Goal: Task Accomplishment & Management: Use online tool/utility

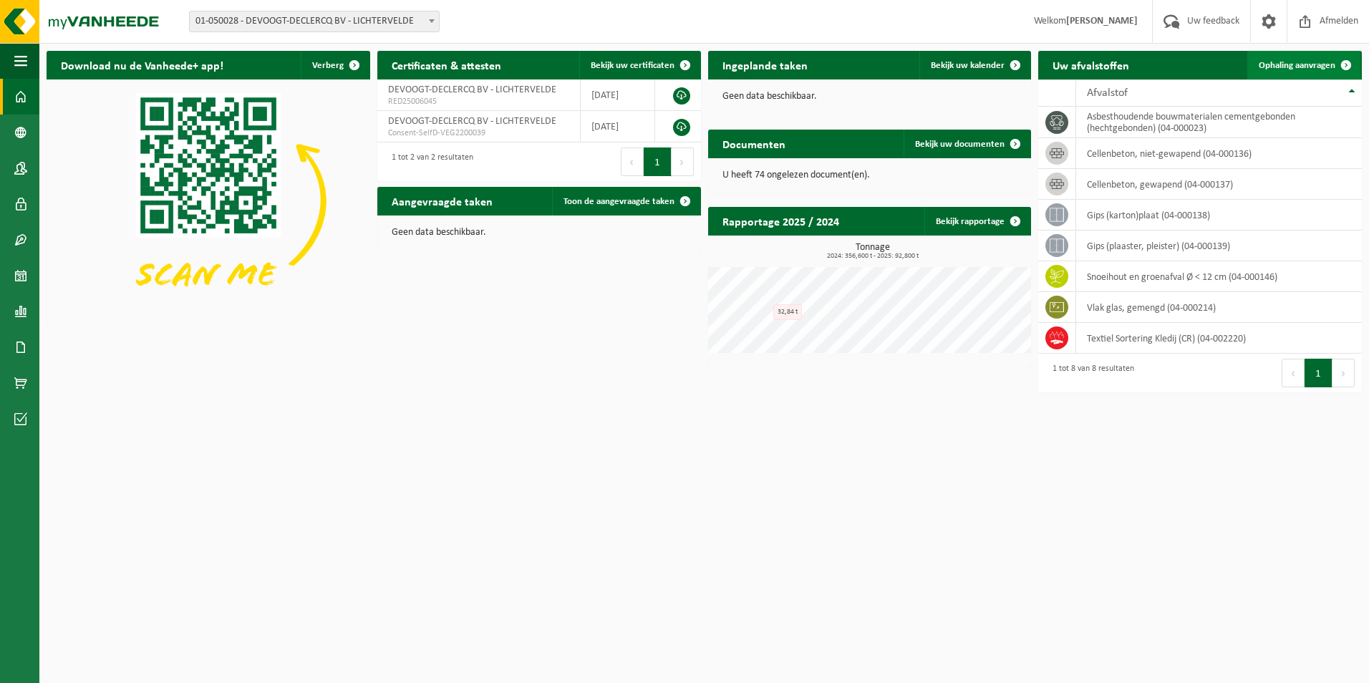
click at [1318, 59] on link "Ophaling aanvragen" at bounding box center [1304, 65] width 113 height 29
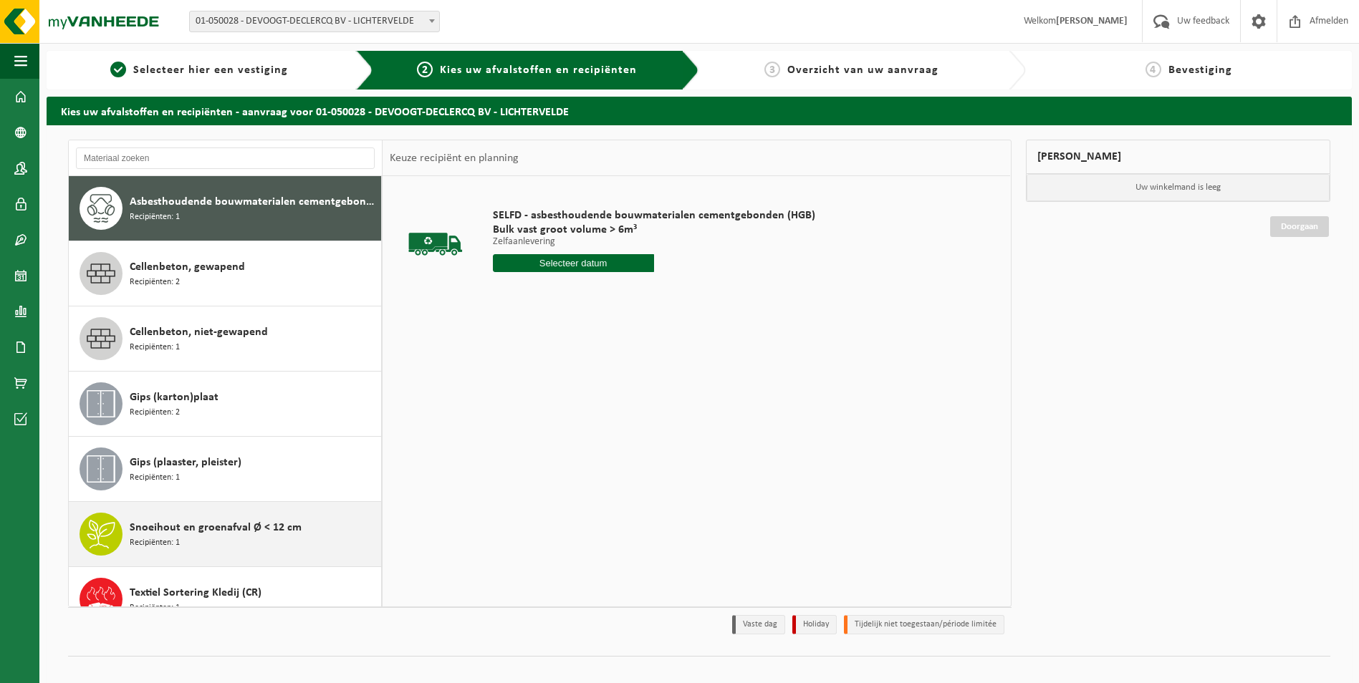
click at [187, 539] on div "Snoeihout en groenafval Ø < 12 cm Recipiënten: 1" at bounding box center [254, 534] width 248 height 43
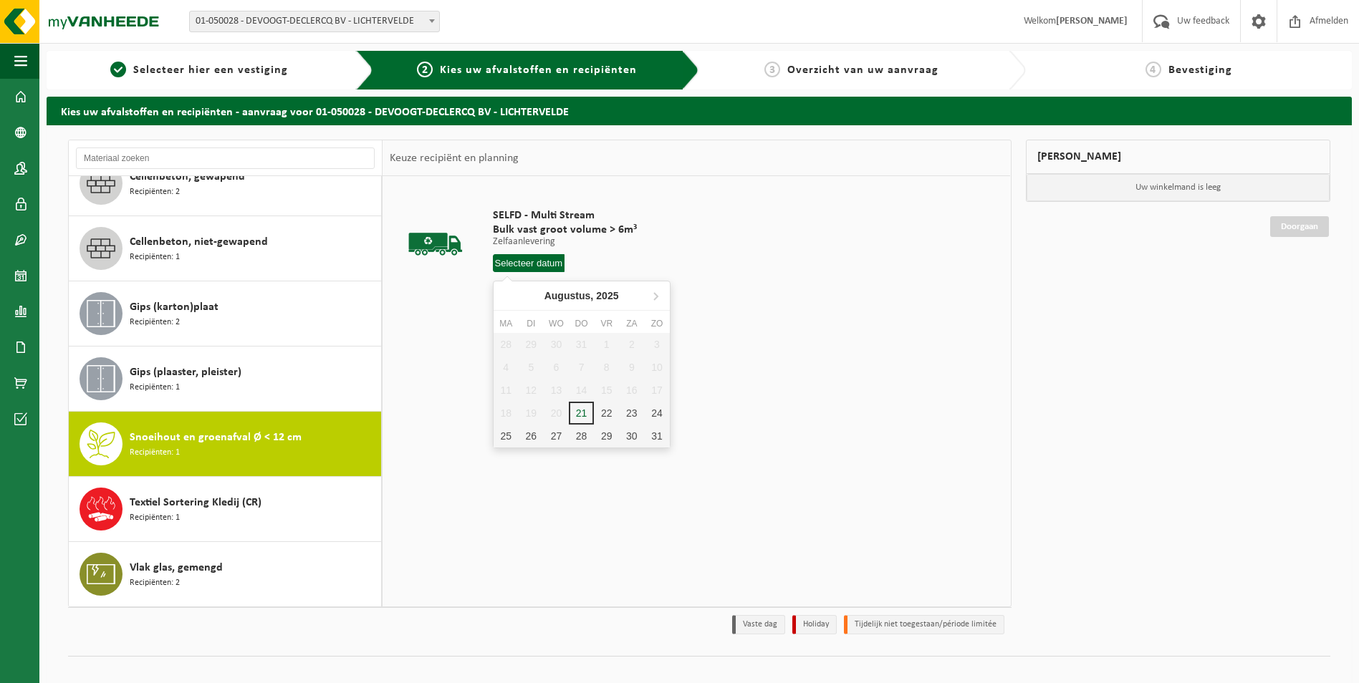
click at [539, 264] on input "text" at bounding box center [529, 263] width 72 height 18
click at [511, 438] on div "25" at bounding box center [505, 436] width 25 height 23
type input "Van 2025-08-25"
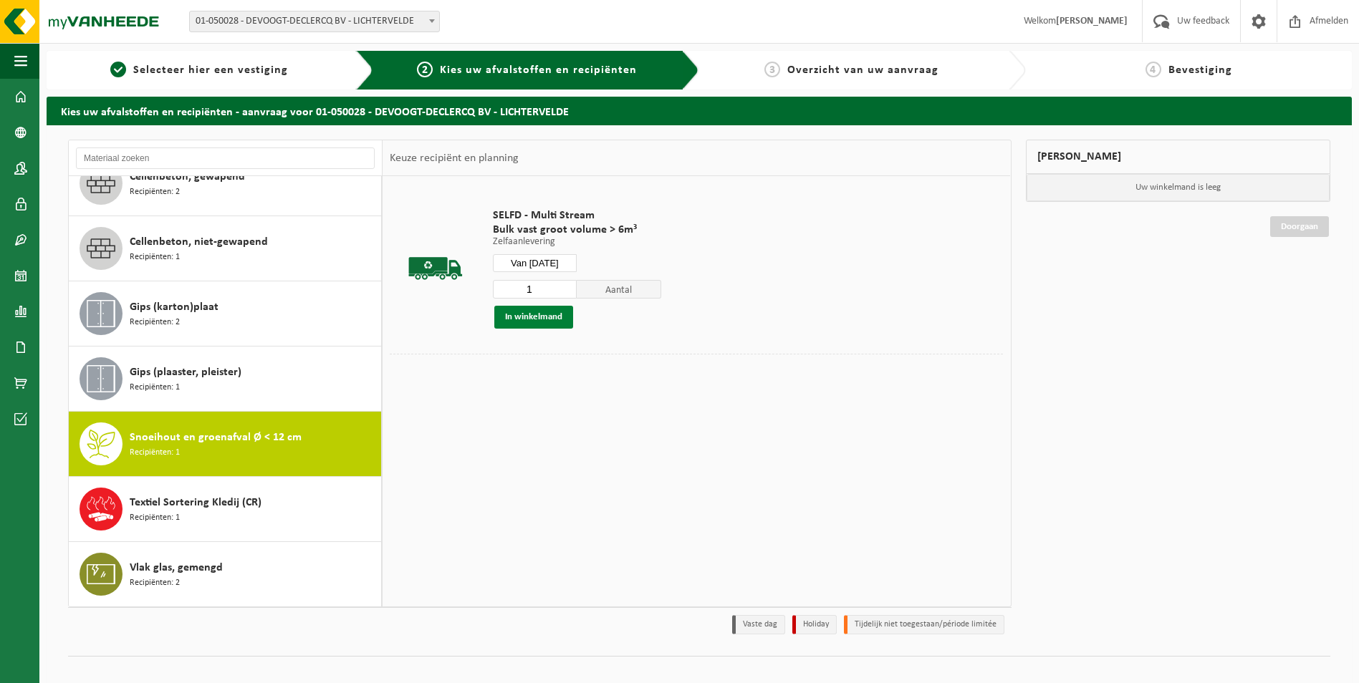
click at [539, 318] on button "In winkelmand" at bounding box center [533, 317] width 79 height 23
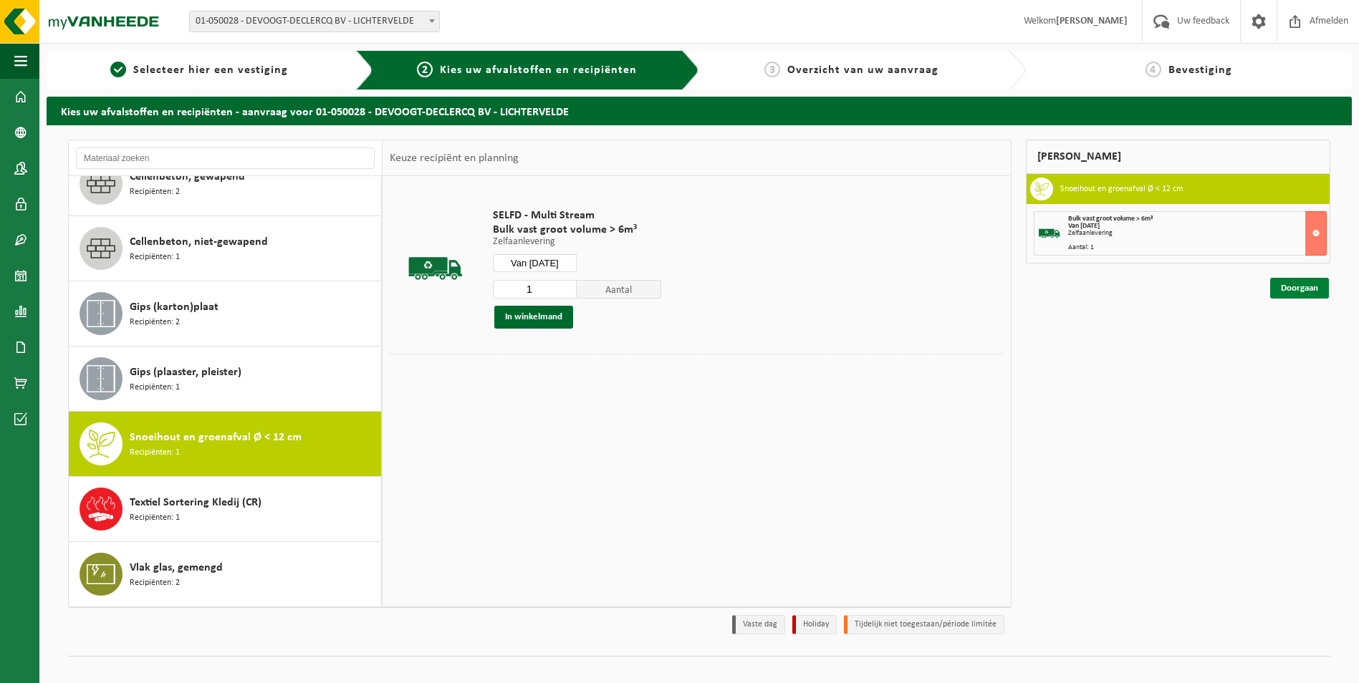
click at [1296, 289] on link "Doorgaan" at bounding box center [1299, 288] width 59 height 21
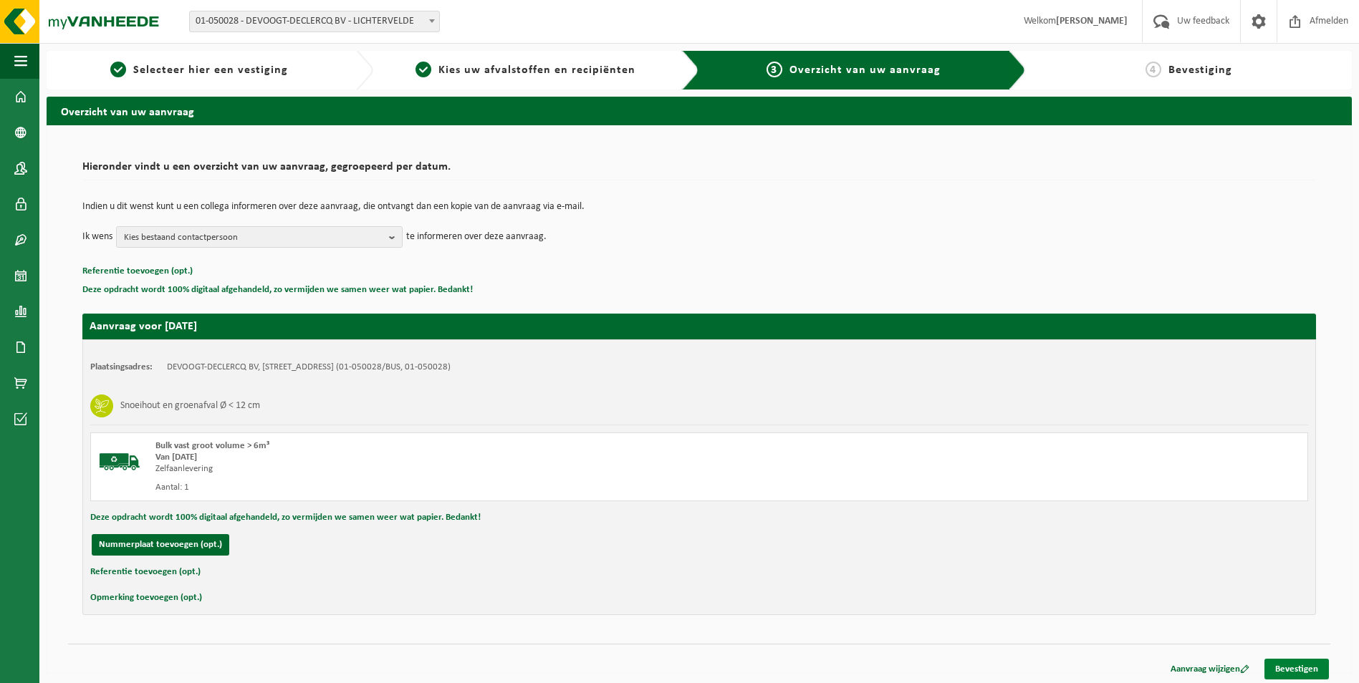
click at [1293, 668] on link "Bevestigen" at bounding box center [1296, 669] width 64 height 21
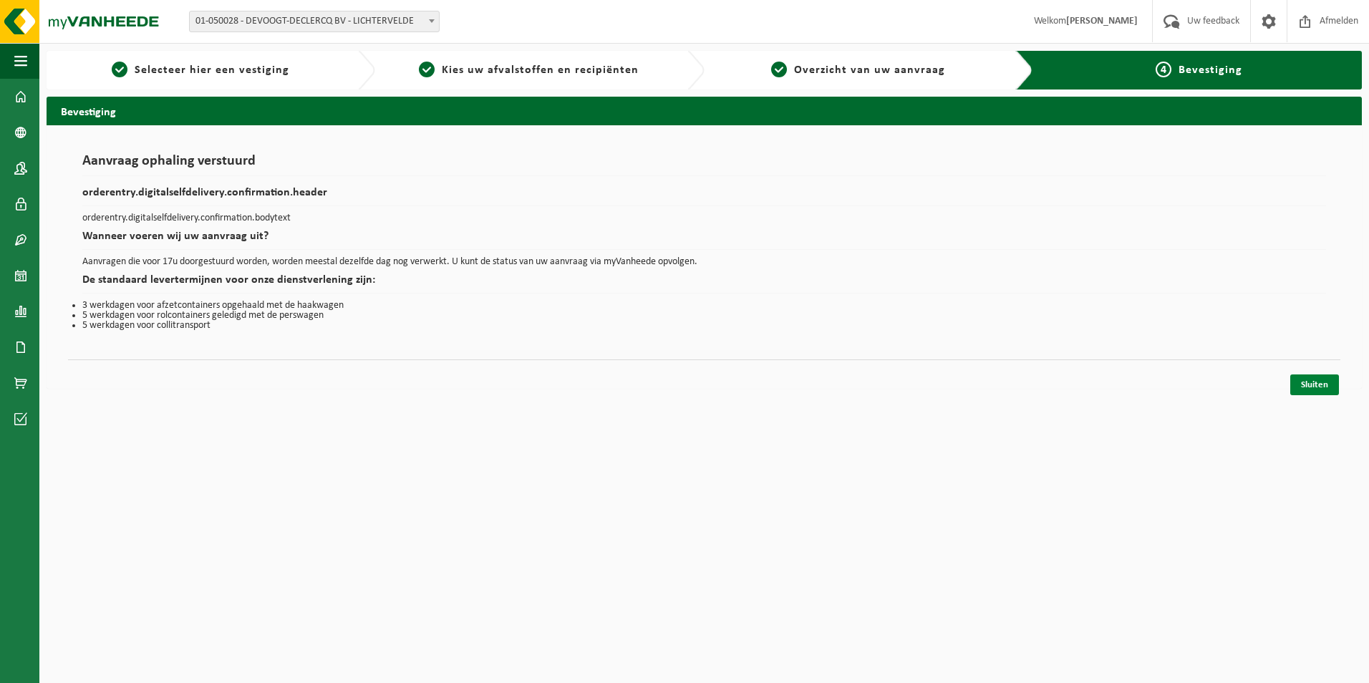
click at [1321, 394] on link "Sluiten" at bounding box center [1315, 385] width 49 height 21
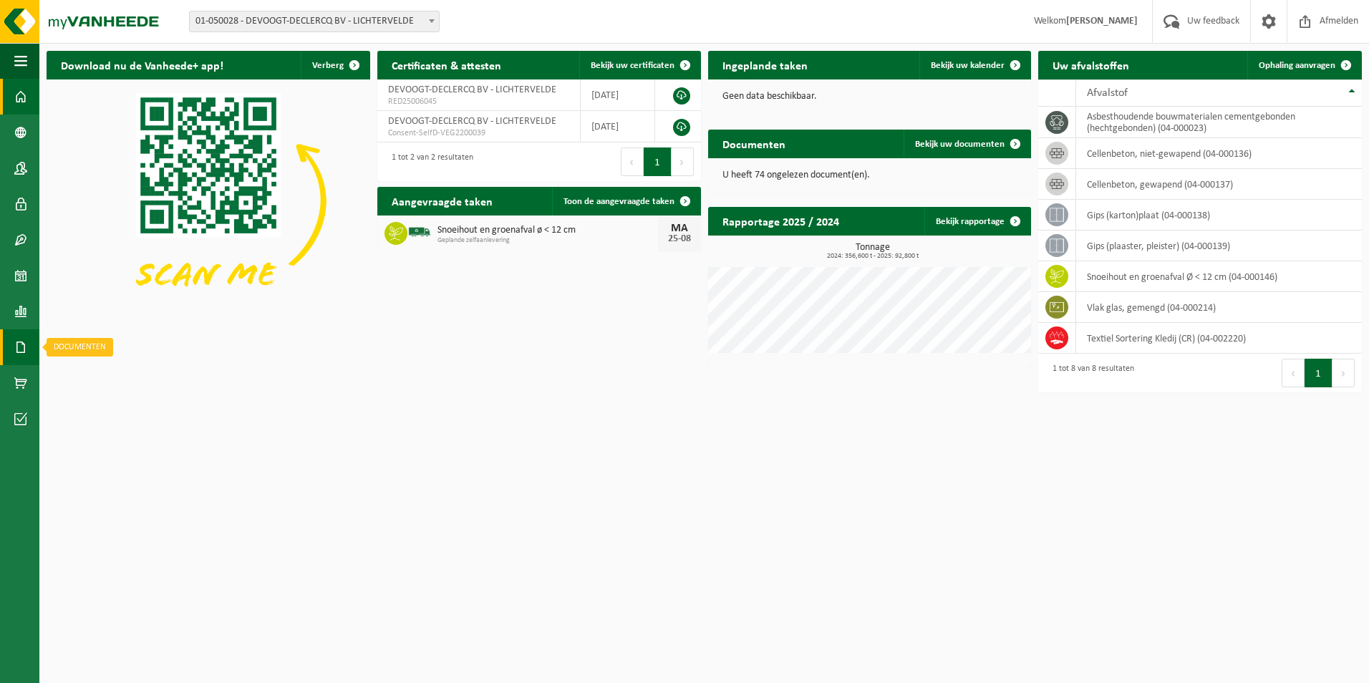
click at [21, 338] on span at bounding box center [20, 347] width 13 height 36
click at [117, 375] on span "Documenten" at bounding box center [109, 378] width 53 height 27
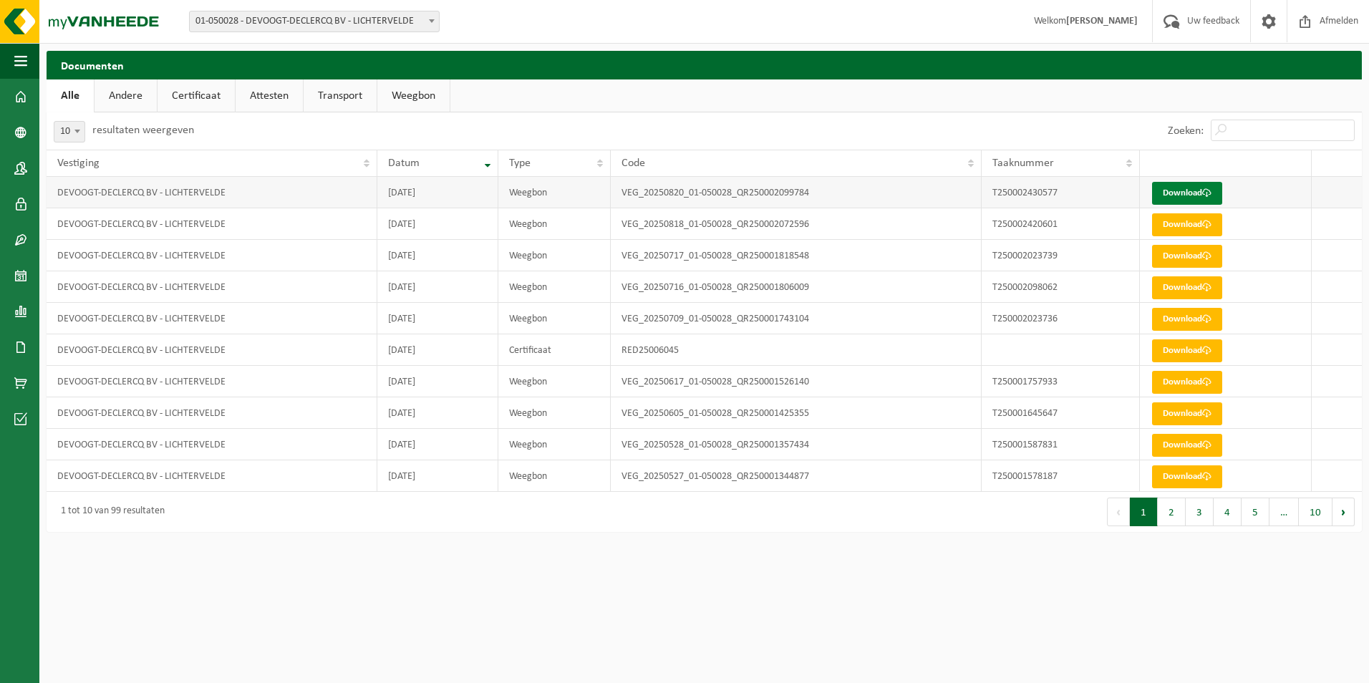
click at [1205, 186] on link "Download" at bounding box center [1187, 193] width 70 height 23
